Goal: Task Accomplishment & Management: Complete application form

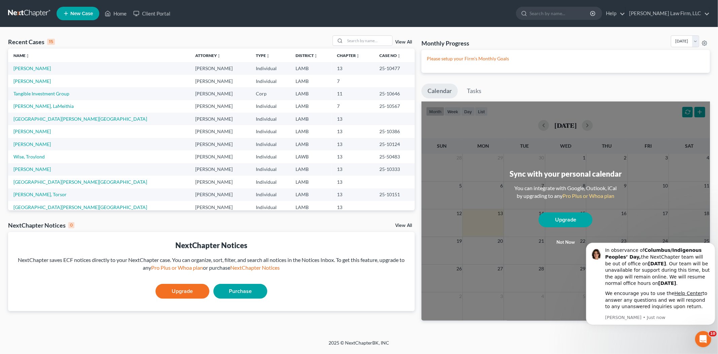
click at [79, 13] on span "New Case" at bounding box center [81, 13] width 23 height 5
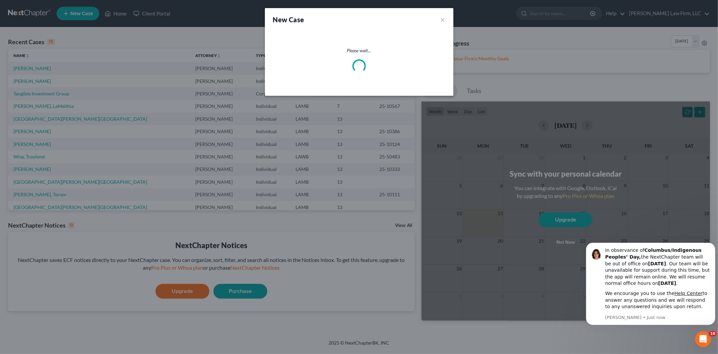
select select "35"
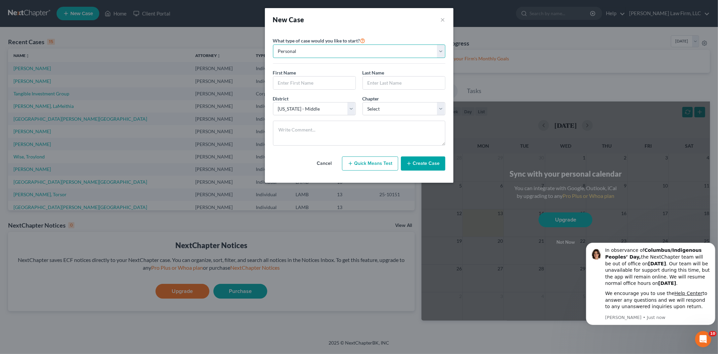
click at [441, 51] on select "Personal Business" at bounding box center [359, 50] width 172 height 13
select select "1"
click at [273, 44] on select "Personal Business" at bounding box center [359, 50] width 172 height 13
click at [286, 85] on input "text" at bounding box center [359, 82] width 172 height 13
type input "Glory Divine Home Care, LLC"
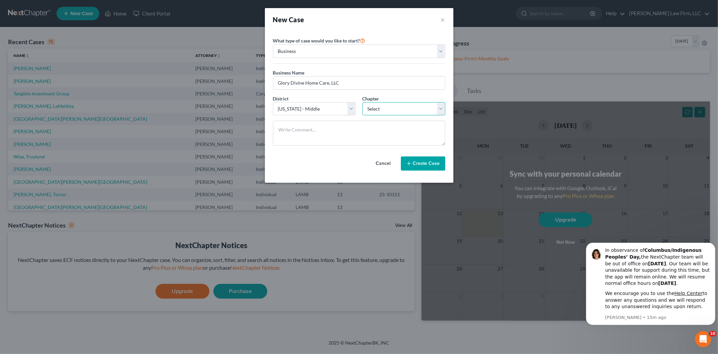
click at [438, 109] on select "Select 7 11 12" at bounding box center [404, 108] width 83 height 13
select select "1"
click at [363, 102] on select "Select 7 11 12" at bounding box center [404, 108] width 83 height 13
click at [413, 164] on button "Create Case" at bounding box center [423, 163] width 44 height 14
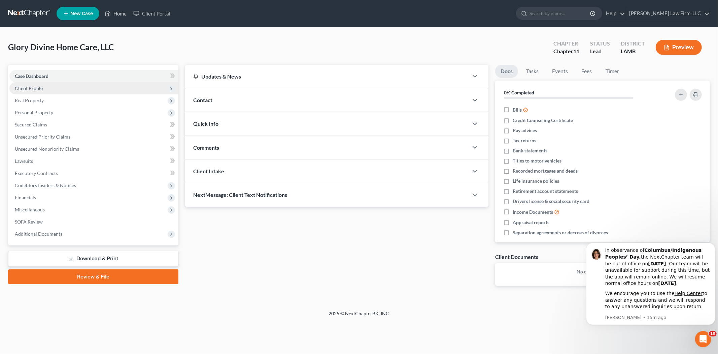
click at [63, 83] on span "Client Profile" at bounding box center [93, 88] width 169 height 12
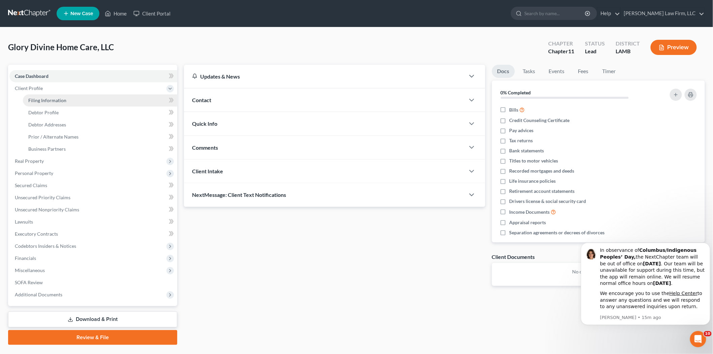
click at [53, 97] on span "Filing Information" at bounding box center [47, 100] width 38 height 6
select select "1"
select select "35"
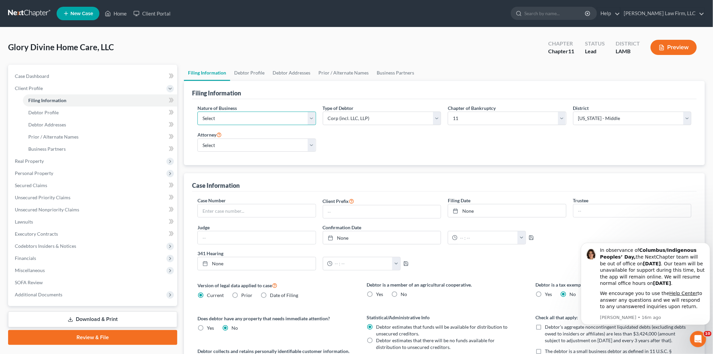
click at [309, 117] on select "Select Clearing Bank Commodity Broker Health Care Business Other Railroad Singl…" at bounding box center [256, 117] width 119 height 13
select select "2"
click at [197, 111] on select "Select Clearing Bank Commodity Broker Health Care Business Other Railroad Singl…" at bounding box center [256, 117] width 119 height 13
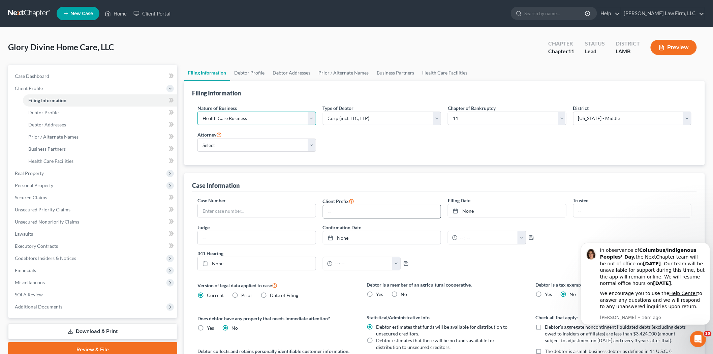
scroll to position [37, 0]
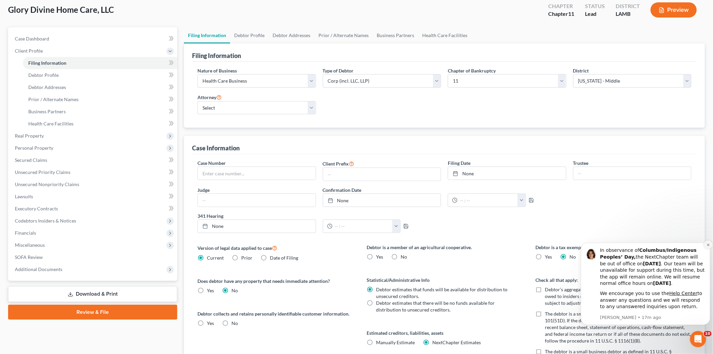
click at [707, 244] on icon "Dismiss notification" at bounding box center [708, 245] width 4 height 4
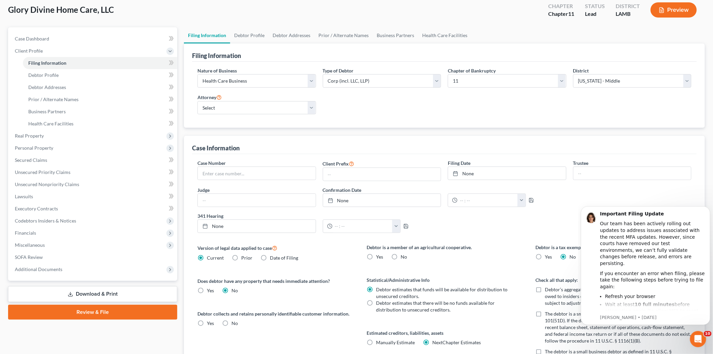
click at [400, 257] on label "No" at bounding box center [403, 256] width 6 height 7
click at [403, 257] on input "No" at bounding box center [405, 255] width 4 height 4
radio input "true"
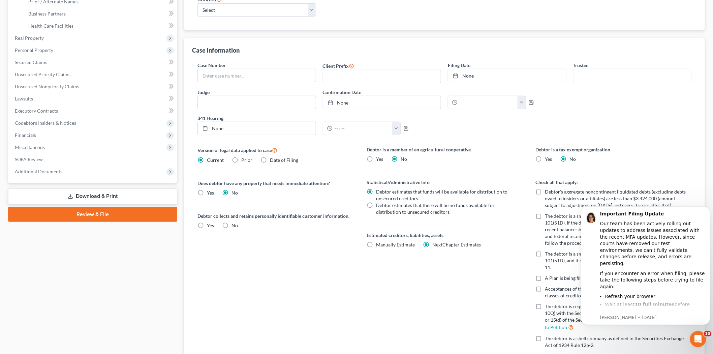
scroll to position [150, 0]
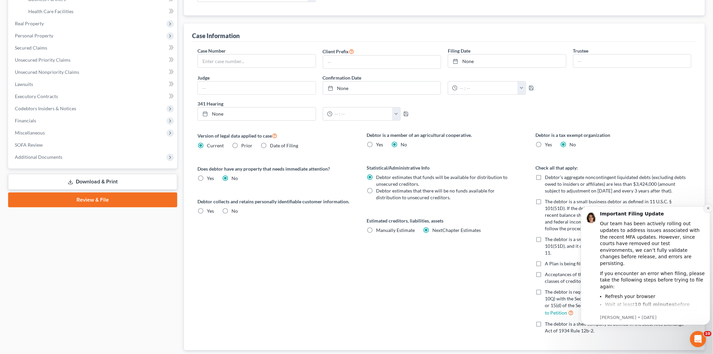
click at [708, 206] on icon "Dismiss notification" at bounding box center [708, 208] width 4 height 4
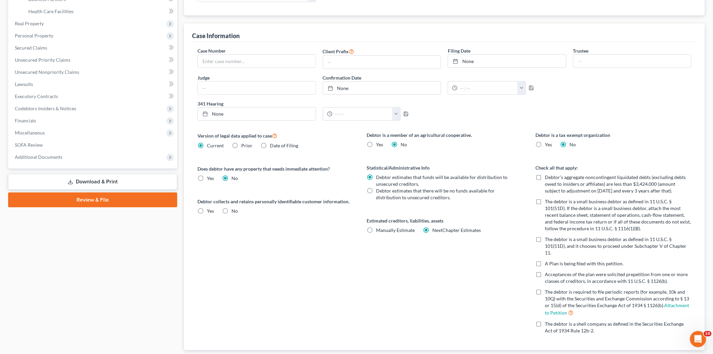
click at [545, 177] on label "Debtor’s aggregate noncontingent liquidated debts (excluding debts owed to insi…" at bounding box center [618, 184] width 146 height 20
click at [548, 177] on input "Debtor’s aggregate noncontingent liquidated debts (excluding debts owed to insi…" at bounding box center [550, 176] width 4 height 4
checkbox input "true"
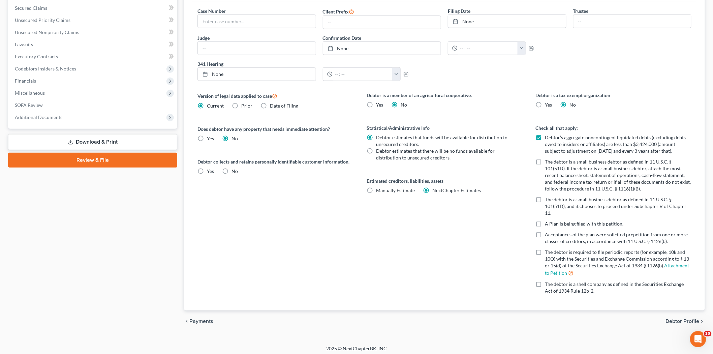
scroll to position [193, 0]
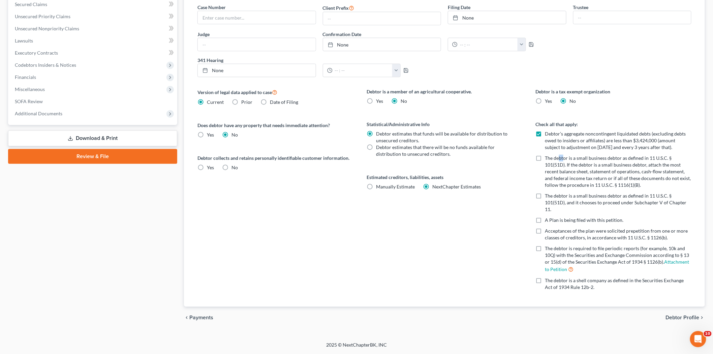
click at [563, 158] on span "The debtor is a small business debtor as defined in 11 U.S.C. § 101(51D). If th…" at bounding box center [618, 171] width 146 height 33
click at [547, 156] on span "The debtor is a small business debtor as defined in 11 U.S.C. § 101(51D). If th…" at bounding box center [618, 171] width 146 height 33
click at [548, 156] on input "The debtor is a small business debtor as defined in 11 U.S.C. § 101(51D). If th…" at bounding box center [550, 157] width 4 height 4
click at [545, 159] on label "The debtor is a small business debtor as defined in 11 U.S.C. § 101(51D). If th…" at bounding box center [618, 172] width 146 height 34
click at [548, 159] on input "The debtor is a small business debtor as defined in 11 U.S.C. § 101(51D). If th…" at bounding box center [550, 157] width 4 height 4
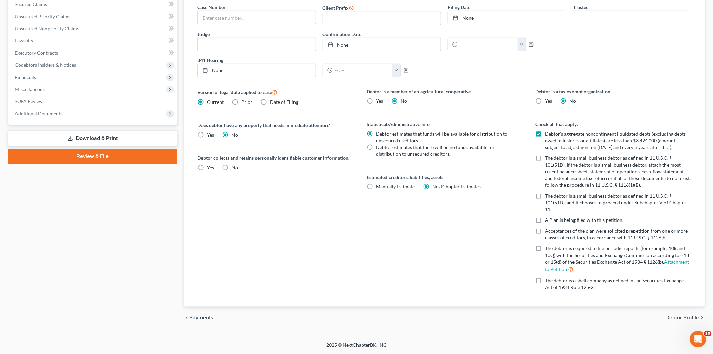
click at [547, 159] on span "The debtor is a small business debtor as defined in 11 U.S.C. § 101(51D). If th…" at bounding box center [618, 171] width 146 height 33
click at [548, 159] on input "The debtor is a small business debtor as defined in 11 U.S.C. § 101(51D). If th…" at bounding box center [550, 157] width 4 height 4
click at [544, 156] on div "The debtor is a small business debtor as defined in 11 U.S.C. § 101(51D). If th…" at bounding box center [614, 172] width 156 height 34
click at [545, 158] on label "The debtor is a small business debtor as defined in 11 U.S.C. § 101(51D). If th…" at bounding box center [618, 172] width 146 height 34
click at [548, 158] on input "The debtor is a small business debtor as defined in 11 U.S.C. § 101(51D). If th…" at bounding box center [550, 157] width 4 height 4
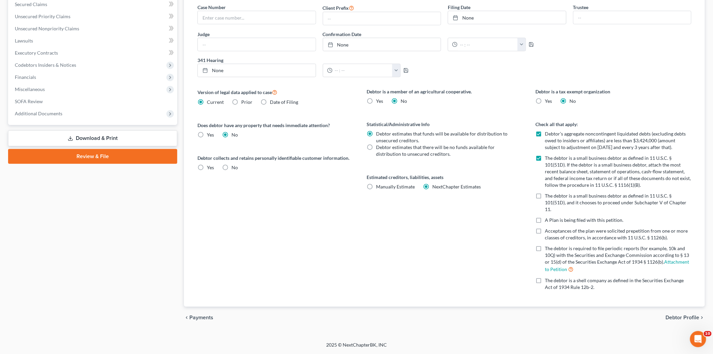
checkbox input "false"
click at [550, 200] on span "The debtor is a small business debtor as defined in 11 U.S.C. § 101(51D), and i…" at bounding box center [615, 202] width 141 height 19
click at [550, 197] on input "The debtor is a small business debtor as defined in 11 U.S.C. § 101(51D), and i…" at bounding box center [550, 194] width 4 height 4
click at [547, 197] on span "The debtor is a small business debtor as defined in 11 U.S.C. § 101(51D), and i…" at bounding box center [615, 202] width 141 height 19
click at [548, 197] on input "The debtor is a small business debtor as defined in 11 U.S.C. § 101(51D), and i…" at bounding box center [550, 194] width 4 height 4
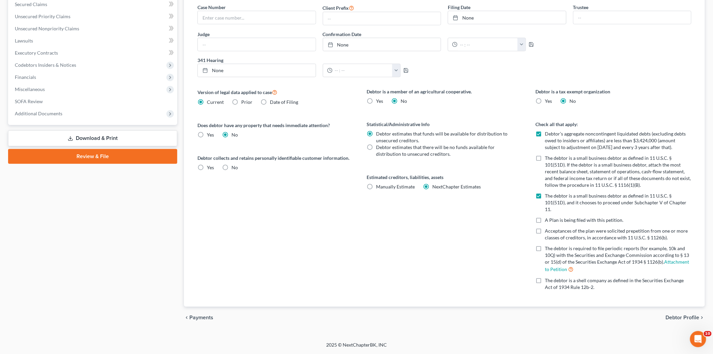
checkbox input "false"
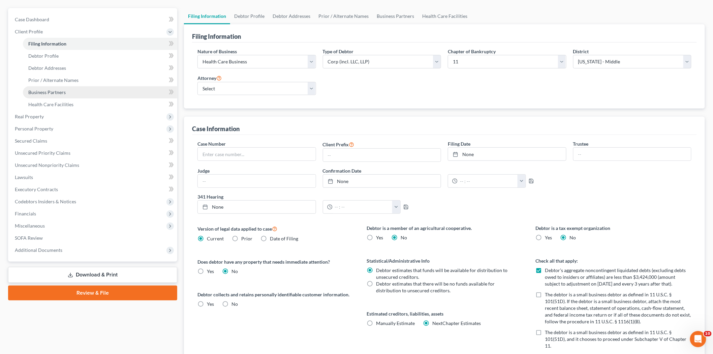
scroll to position [43, 0]
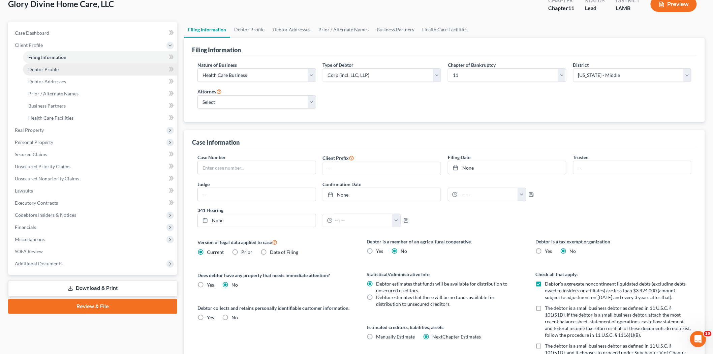
click at [49, 67] on span "Debtor Profile" at bounding box center [43, 69] width 30 height 6
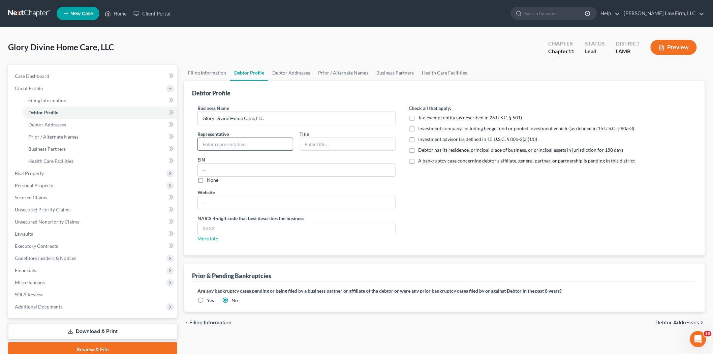
click at [214, 145] on input "text" at bounding box center [245, 144] width 95 height 13
type input "a"
type input "[PERSON_NAME]"
type input "Succession Administrator of [PERSON_NAME]"
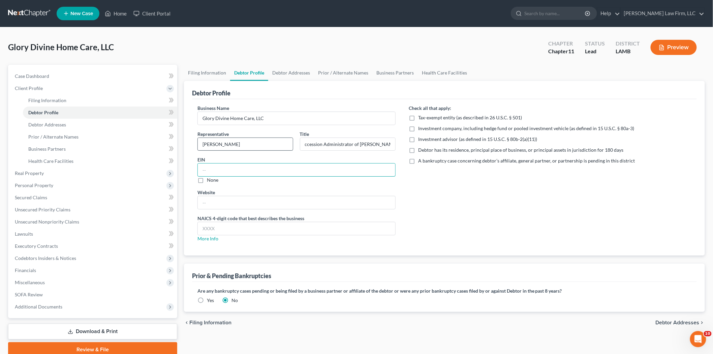
scroll to position [0, 0]
type input "[US_EMPLOYER_IDENTIFICATION_NUMBER]"
click at [418, 152] on label "Debtor has its residence, principal place of business, or principal assets in j…" at bounding box center [520, 150] width 205 height 7
click at [421, 151] on input "Debtor has its residence, principal place of business, or principal assets in j…" at bounding box center [423, 149] width 4 height 4
checkbox input "true"
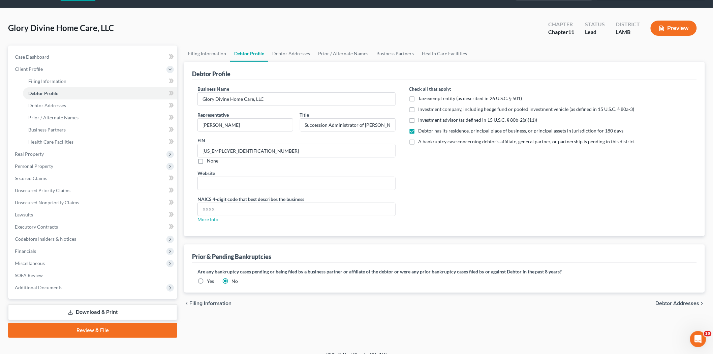
scroll to position [28, 0]
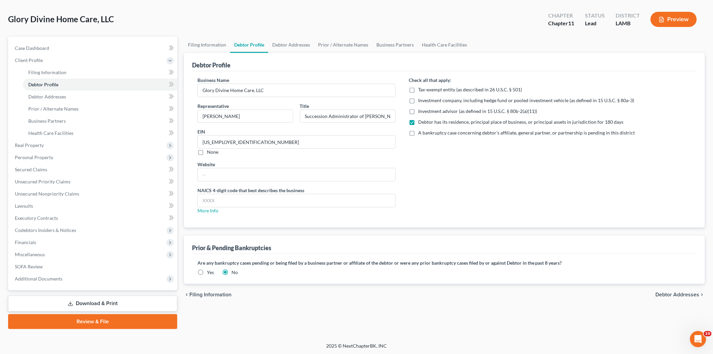
click at [672, 293] on span "Debtor Addresses" at bounding box center [677, 294] width 44 height 5
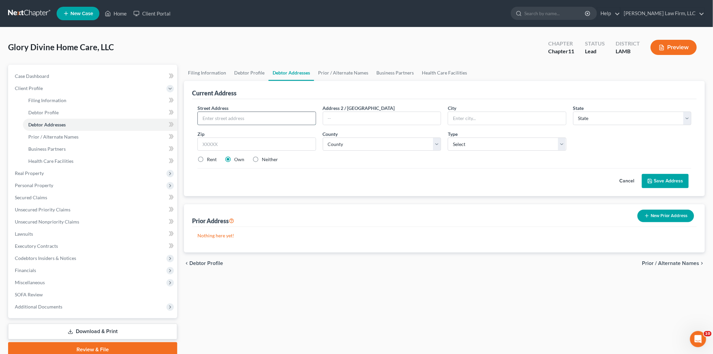
click at [224, 120] on input "text" at bounding box center [257, 118] width 118 height 13
type input "[STREET_ADDRESS]"
type input "Napoleonville"
select select "19"
type input "70390"
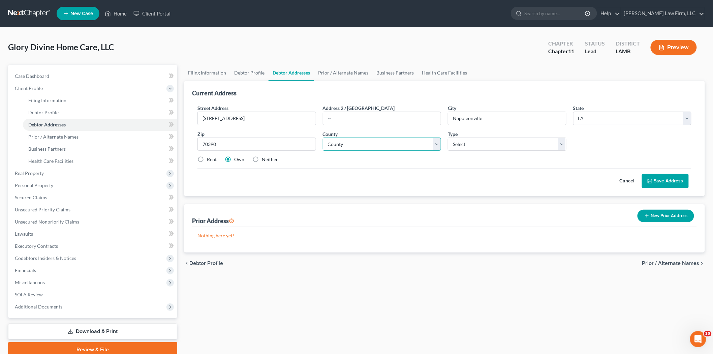
click at [332, 143] on select "County Acadia [PERSON_NAME] [DATE] Assumption Avoyelles [GEOGRAPHIC_DATA] Bienv…" at bounding box center [382, 143] width 119 height 13
select select "3"
click at [323, 137] on select "County Acadia [PERSON_NAME] [DATE] Assumption Avoyelles [GEOGRAPHIC_DATA] Bienv…" at bounding box center [382, 143] width 119 height 13
click at [469, 142] on select "Select Business Mailing Location of Assets" at bounding box center [507, 143] width 119 height 13
select select "0"
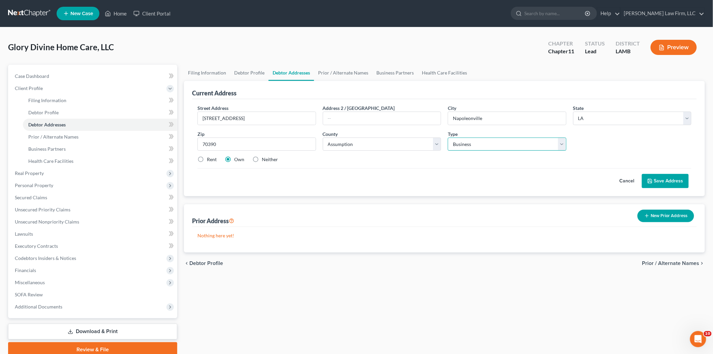
click at [448, 137] on select "Select Business Mailing Location of Assets" at bounding box center [507, 143] width 119 height 13
click at [207, 159] on label "Rent" at bounding box center [212, 159] width 10 height 7
click at [209, 159] on input "Rent" at bounding box center [211, 158] width 4 height 4
radio input "true"
click at [656, 180] on button "Save Address" at bounding box center [665, 181] width 47 height 14
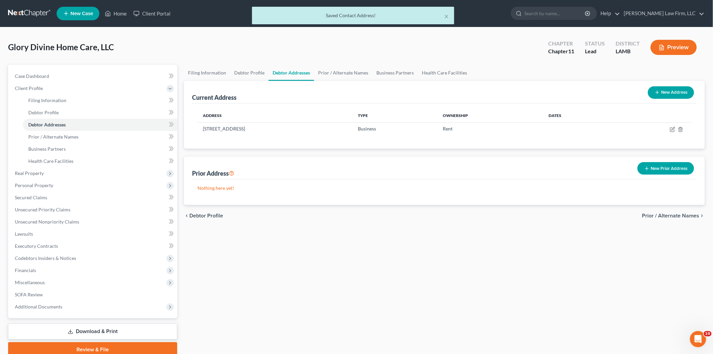
click at [660, 215] on span "Prior / Alternate Names" at bounding box center [670, 215] width 57 height 5
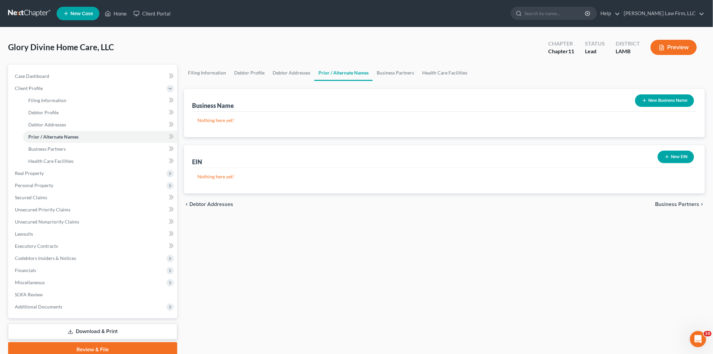
click at [688, 201] on span "Business Partners" at bounding box center [677, 203] width 44 height 5
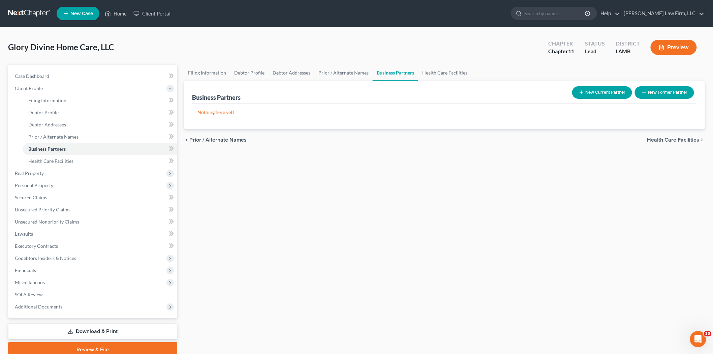
click at [667, 137] on span "Health Care Facilities" at bounding box center [673, 139] width 52 height 5
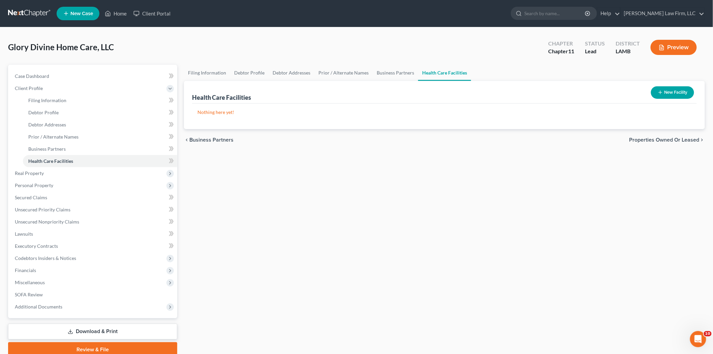
click at [656, 139] on span "Properties Owned or Leased" at bounding box center [664, 139] width 70 height 5
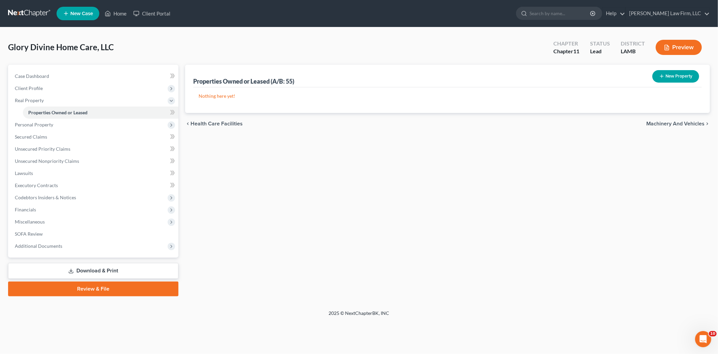
click at [660, 123] on span "Machinery and Vehicles" at bounding box center [676, 123] width 58 height 5
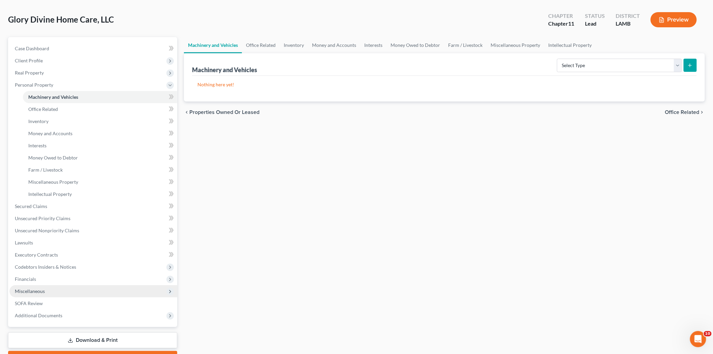
scroll to position [64, 0]
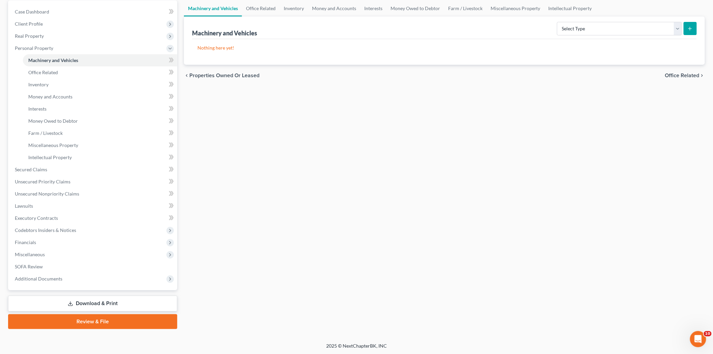
click at [108, 300] on link "Download & Print" at bounding box center [92, 303] width 169 height 16
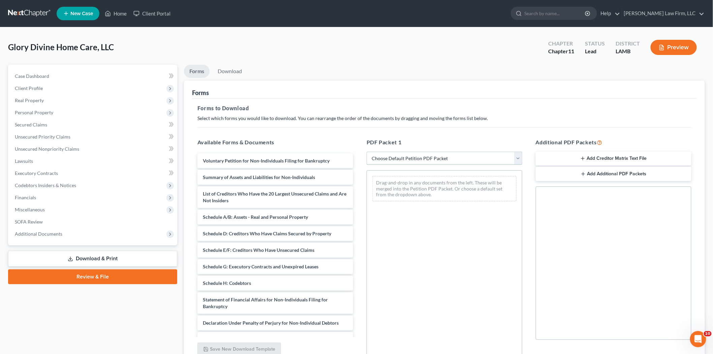
click at [519, 157] on select "Choose Default Petition PDF Packet Complete Bankruptcy Petition (all forms and …" at bounding box center [444, 158] width 156 height 13
select select "0"
click at [369, 152] on select "Choose Default Petition PDF Packet Complete Bankruptcy Petition (all forms and …" at bounding box center [444, 158] width 156 height 13
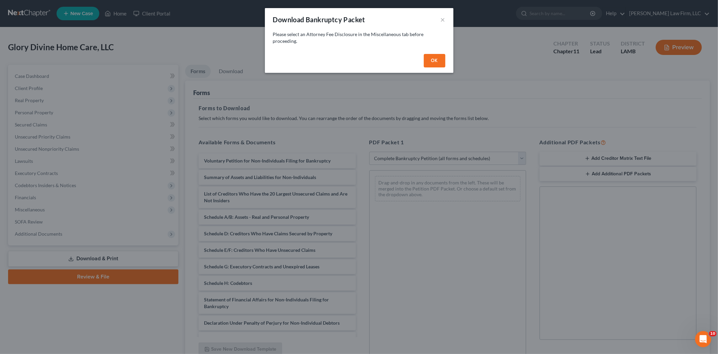
click at [437, 60] on button "OK" at bounding box center [435, 60] width 22 height 13
select select
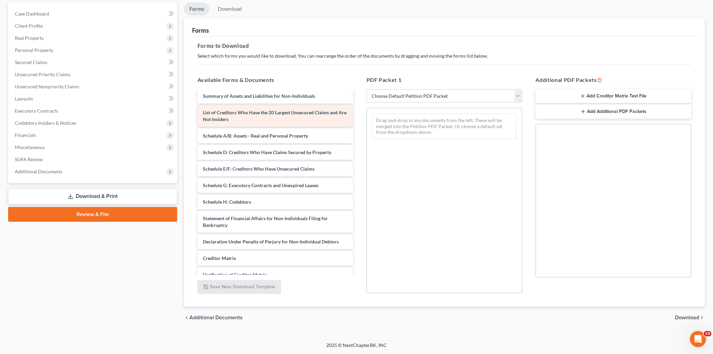
scroll to position [61, 0]
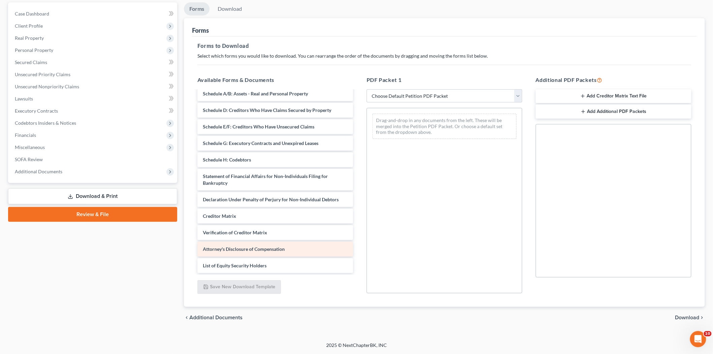
click at [235, 248] on span "Attorney's Disclosure of Compensation" at bounding box center [244, 249] width 82 height 6
click at [290, 247] on div "Attorney's Disclosure of Compensation" at bounding box center [275, 248] width 156 height 15
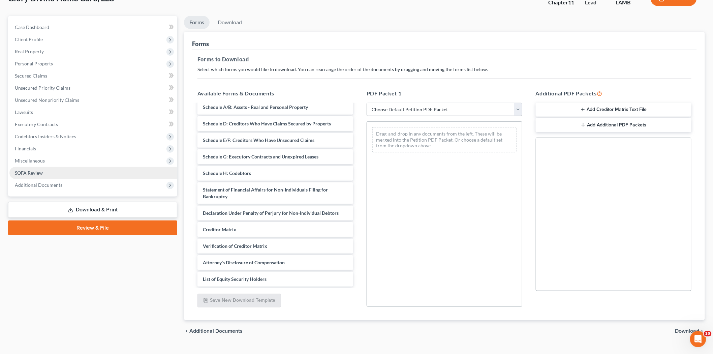
scroll to position [62, 0]
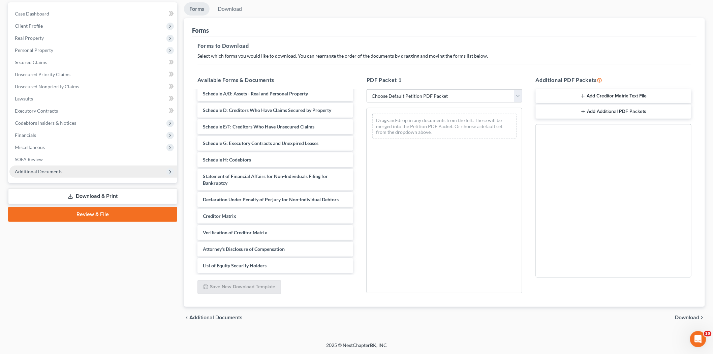
click at [58, 167] on span "Additional Documents" at bounding box center [93, 171] width 168 height 12
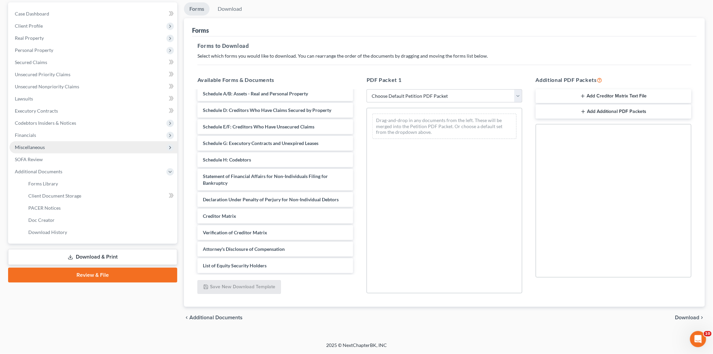
click at [36, 144] on span "Miscellaneous" at bounding box center [30, 147] width 30 height 6
click at [42, 159] on span "Attorney / Bankruptcy Fees" at bounding box center [56, 159] width 57 height 6
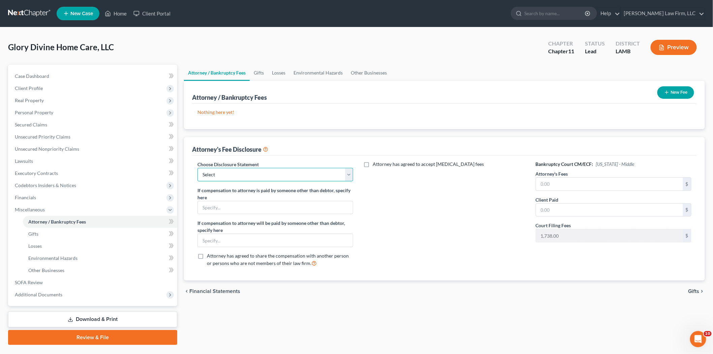
click at [217, 172] on select "Select Disclosure" at bounding box center [275, 174] width 156 height 13
select select "0"
click at [197, 168] on select "Select Disclosure" at bounding box center [275, 174] width 156 height 13
click at [541, 183] on input "text" at bounding box center [609, 183] width 147 height 13
type input "5,000"
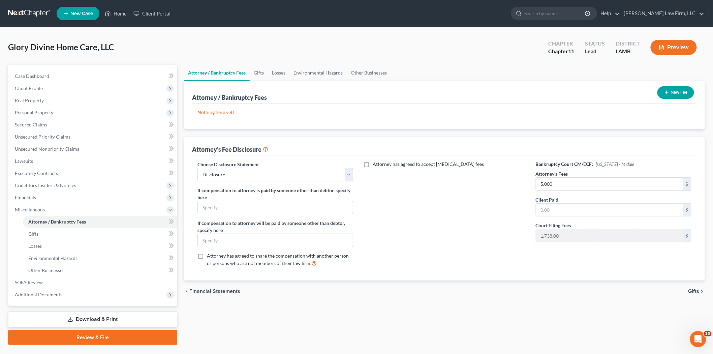
click at [95, 339] on link "Review & File" at bounding box center [92, 337] width 169 height 15
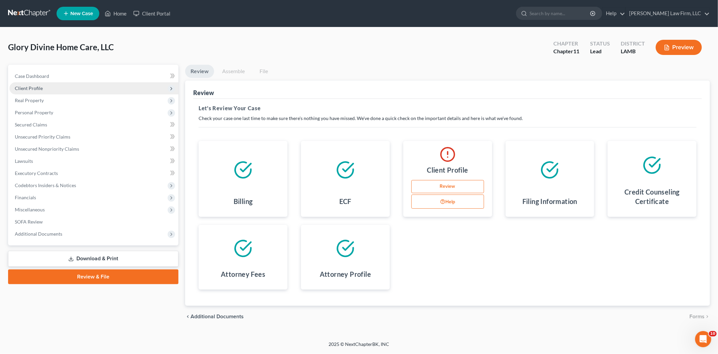
click at [23, 89] on span "Client Profile" at bounding box center [29, 88] width 28 height 6
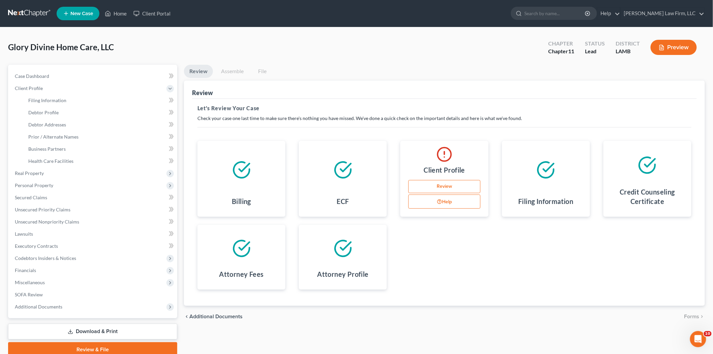
click at [437, 199] on icon "button" at bounding box center [439, 201] width 5 height 7
click at [48, 111] on span "Debtor Profile" at bounding box center [43, 112] width 30 height 6
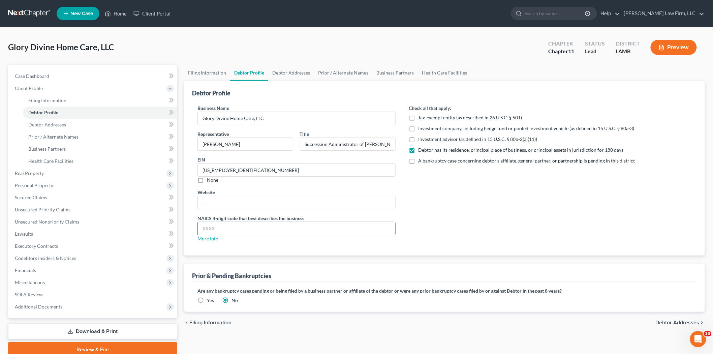
click at [210, 231] on input "text" at bounding box center [296, 228] width 197 height 13
click at [200, 240] on link "More Info" at bounding box center [207, 238] width 21 height 6
click at [205, 227] on input "text" at bounding box center [296, 228] width 197 height 13
type input "8082"
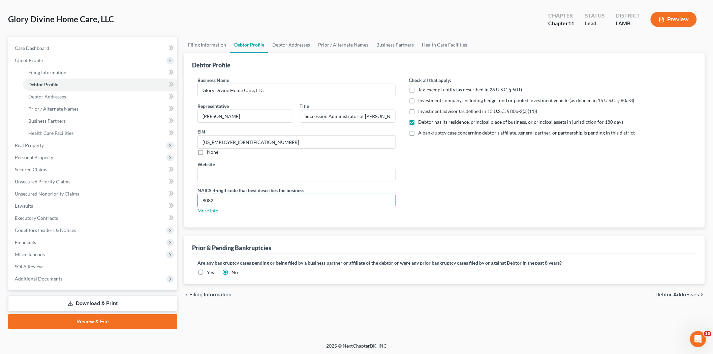
click at [106, 320] on link "Review & File" at bounding box center [92, 321] width 169 height 15
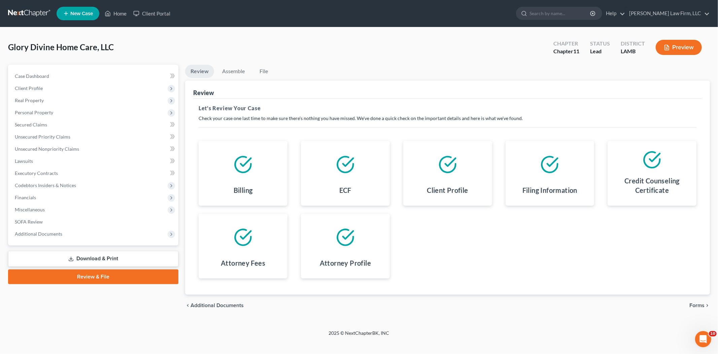
click at [110, 256] on link "Download & Print" at bounding box center [93, 259] width 170 height 16
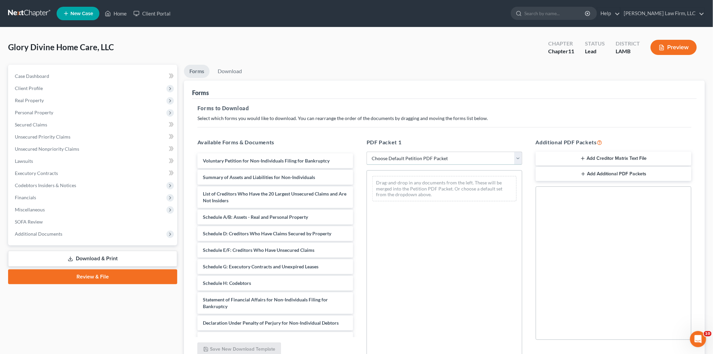
click at [415, 157] on select "Choose Default Petition PDF Packet Complete Bankruptcy Petition (all forms and …" at bounding box center [444, 158] width 156 height 13
select select "0"
click at [366, 152] on select "Choose Default Petition PDF Packet Complete Bankruptcy Petition (all forms and …" at bounding box center [444, 158] width 156 height 13
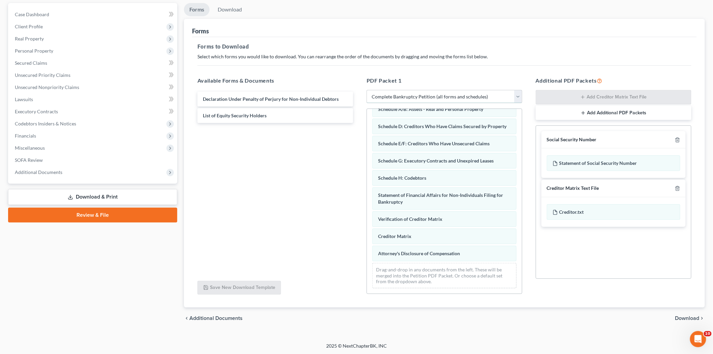
scroll to position [62, 0]
click at [682, 317] on span "Download" at bounding box center [687, 317] width 24 height 5
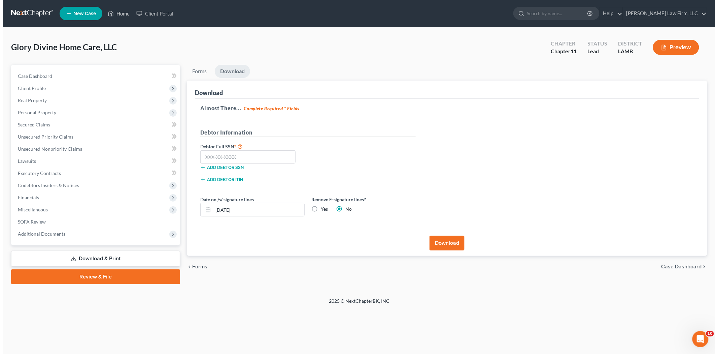
scroll to position [0, 0]
click at [206, 154] on input "text" at bounding box center [246, 156] width 95 height 13
click at [223, 177] on button "Add debtor ITIN" at bounding box center [220, 179] width 43 height 5
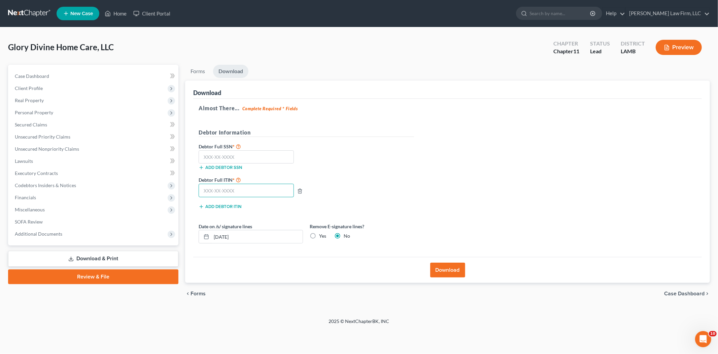
click at [201, 190] on input "text" at bounding box center [246, 190] width 95 height 13
type input "800-31-3030"
click at [440, 271] on button "Download" at bounding box center [447, 269] width 35 height 15
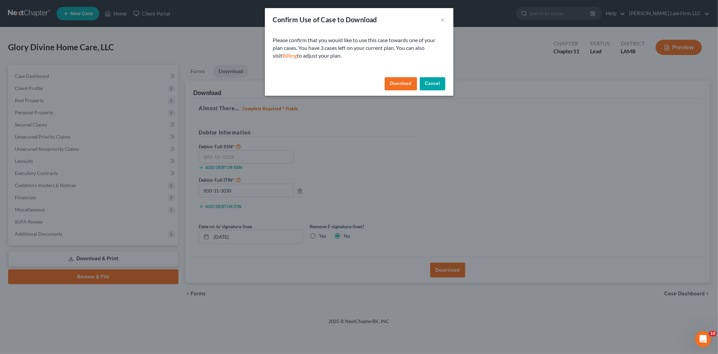
click at [399, 83] on button "Download" at bounding box center [401, 83] width 32 height 13
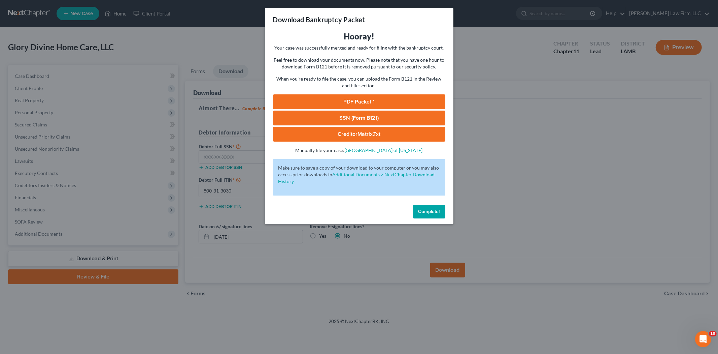
click at [355, 100] on link "PDF Packet 1" at bounding box center [359, 101] width 172 height 15
